Goal: Find specific page/section: Find specific page/section

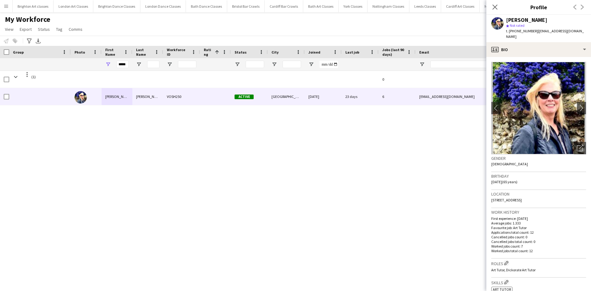
click at [10, 8] on button "Menu" at bounding box center [6, 6] width 12 height 12
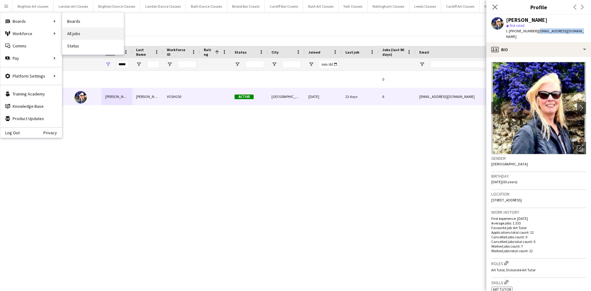
click at [81, 33] on link "All jobs" at bounding box center [93, 33] width 62 height 12
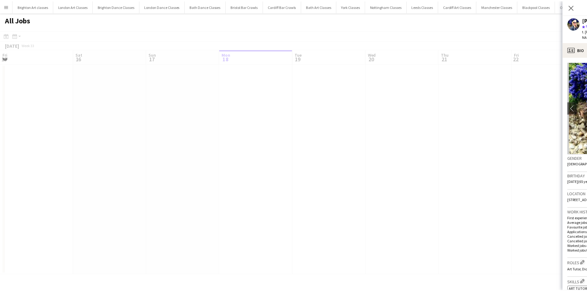
scroll to position [0, 147]
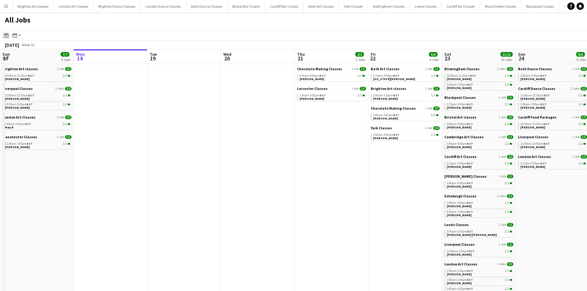
click at [3, 38] on div "Date picker" at bounding box center [5, 35] width 7 height 7
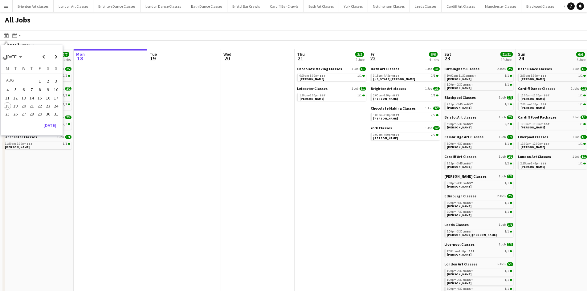
click at [48, 115] on span "30" at bounding box center [47, 113] width 7 height 7
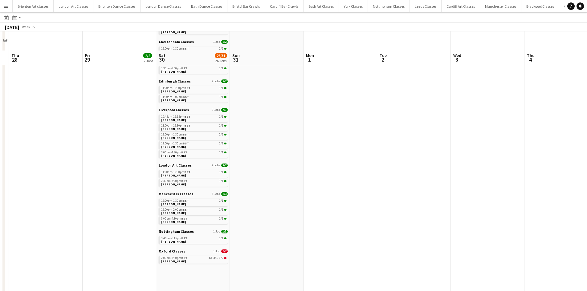
scroll to position [216, 0]
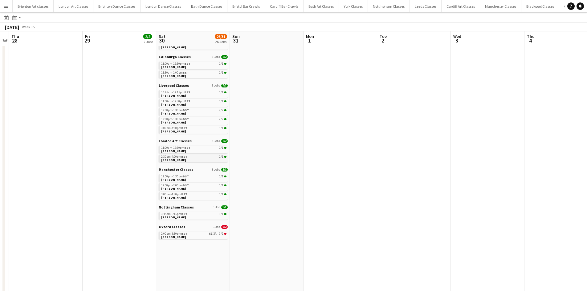
click at [196, 160] on link "2:30pm-4:00pm BST 1/1 [PERSON_NAME]" at bounding box center [193, 158] width 65 height 7
click at [179, 180] on span "[PERSON_NAME]" at bounding box center [173, 180] width 25 height 4
